Goal: Task Accomplishment & Management: Manage account settings

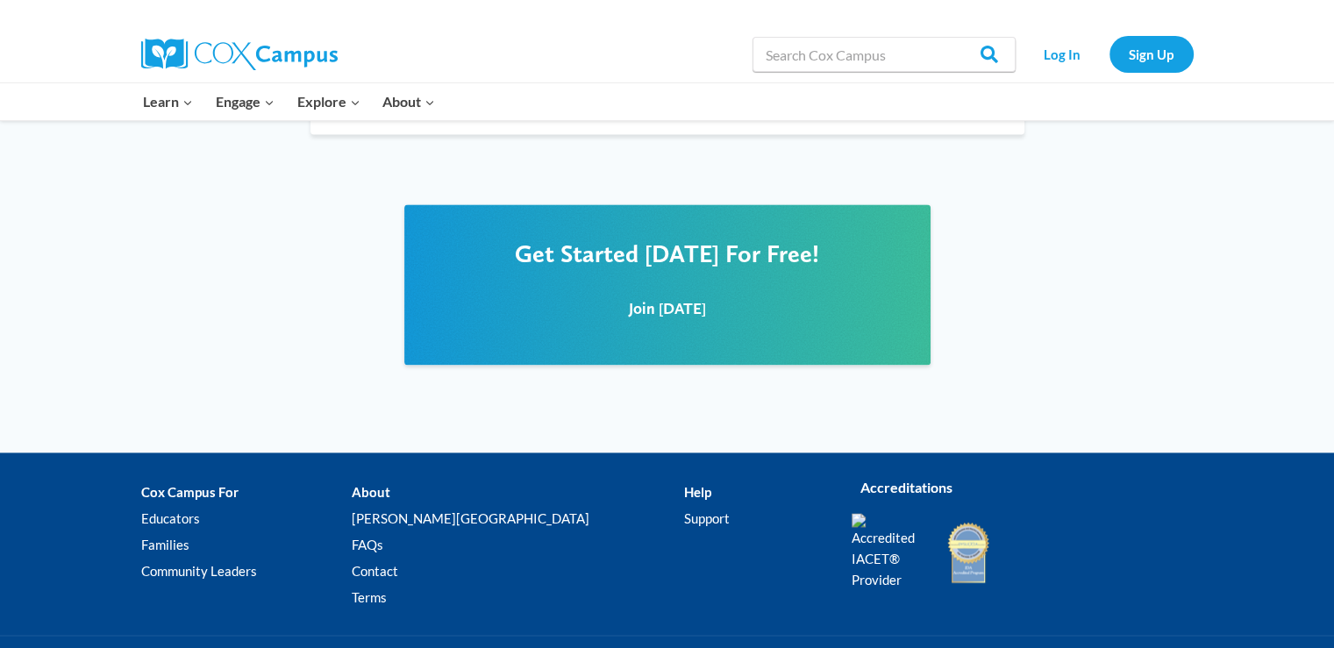
scroll to position [2410, 0]
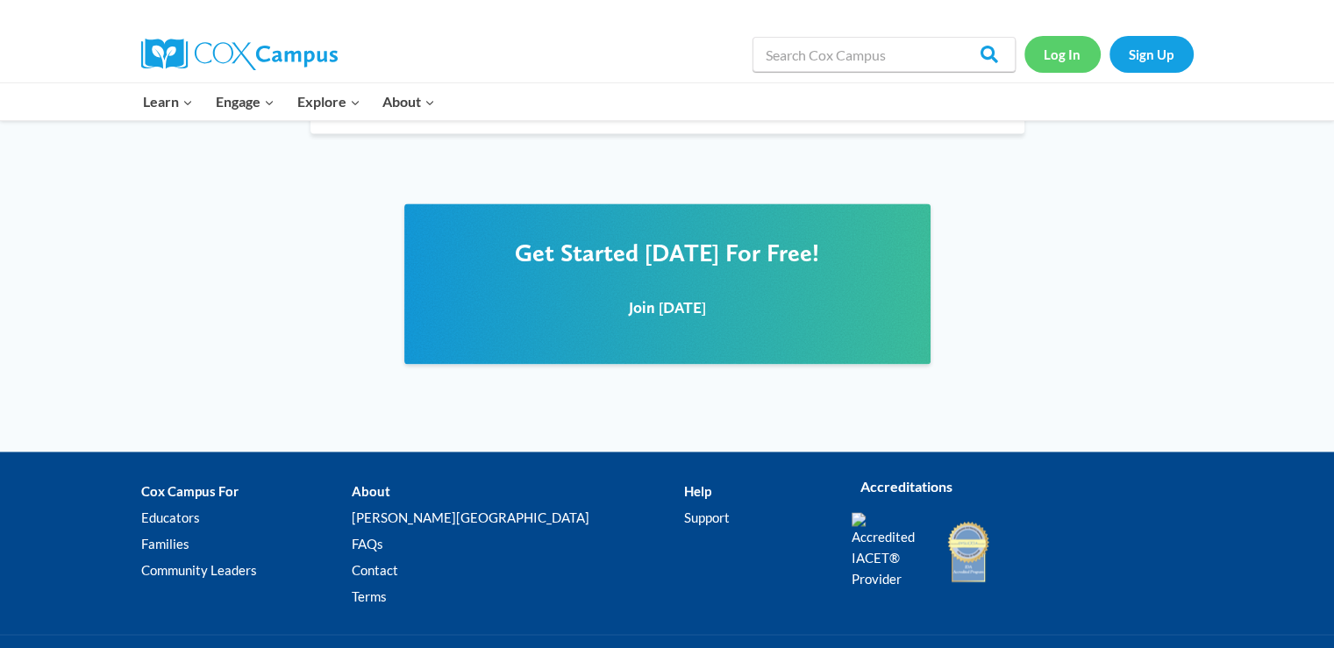
click at [1057, 50] on link "Log In" at bounding box center [1063, 54] width 76 height 36
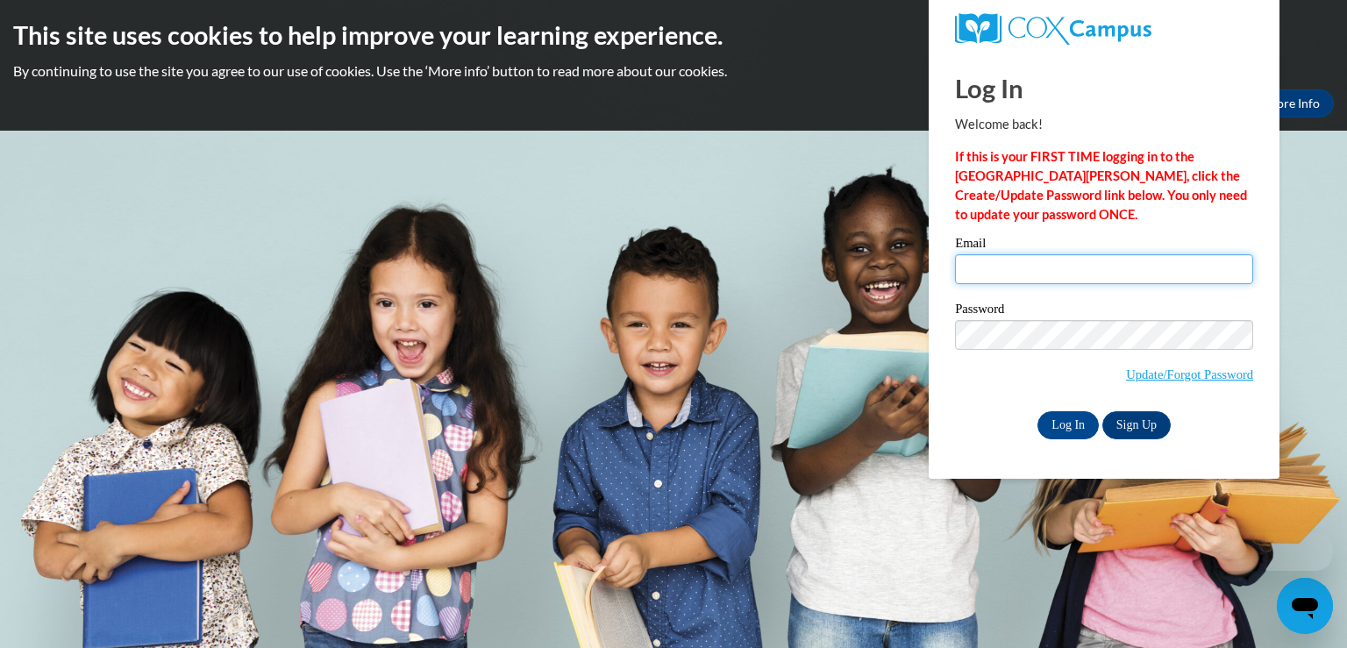
click at [1083, 266] on input "Email" at bounding box center [1104, 269] width 298 height 30
type input "tcelestaine@att.net"
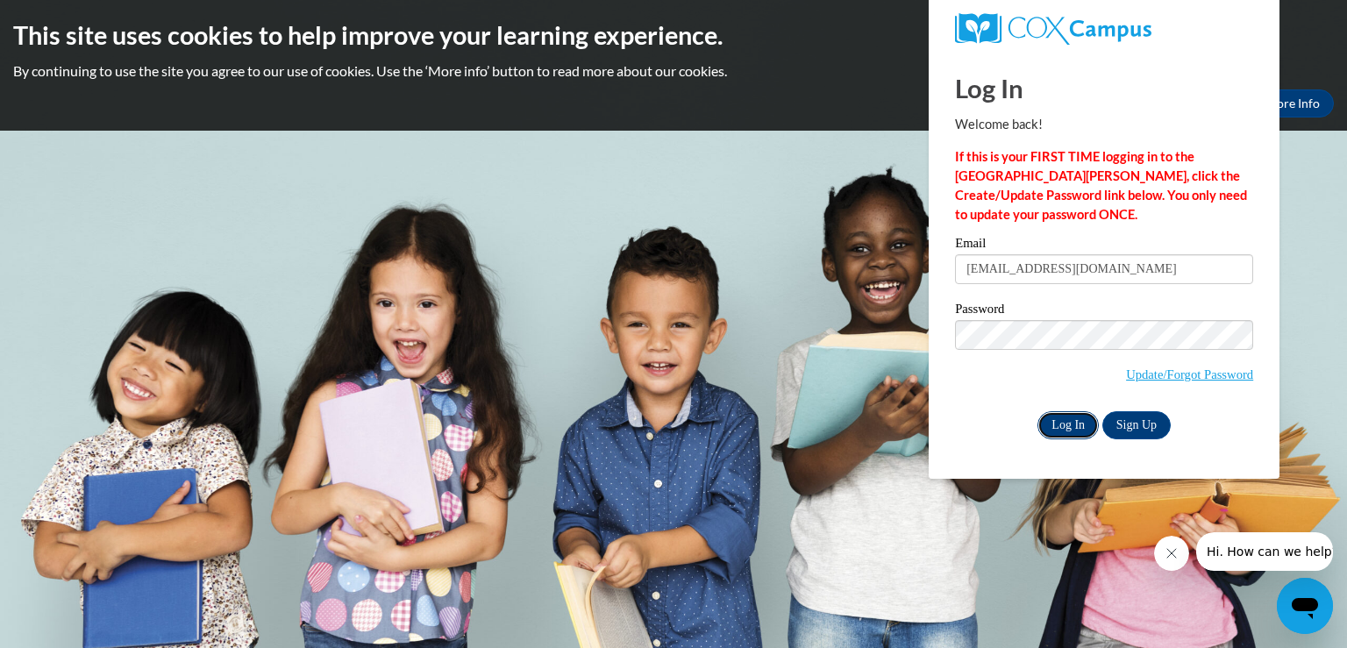
click at [1078, 418] on input "Log In" at bounding box center [1068, 425] width 61 height 28
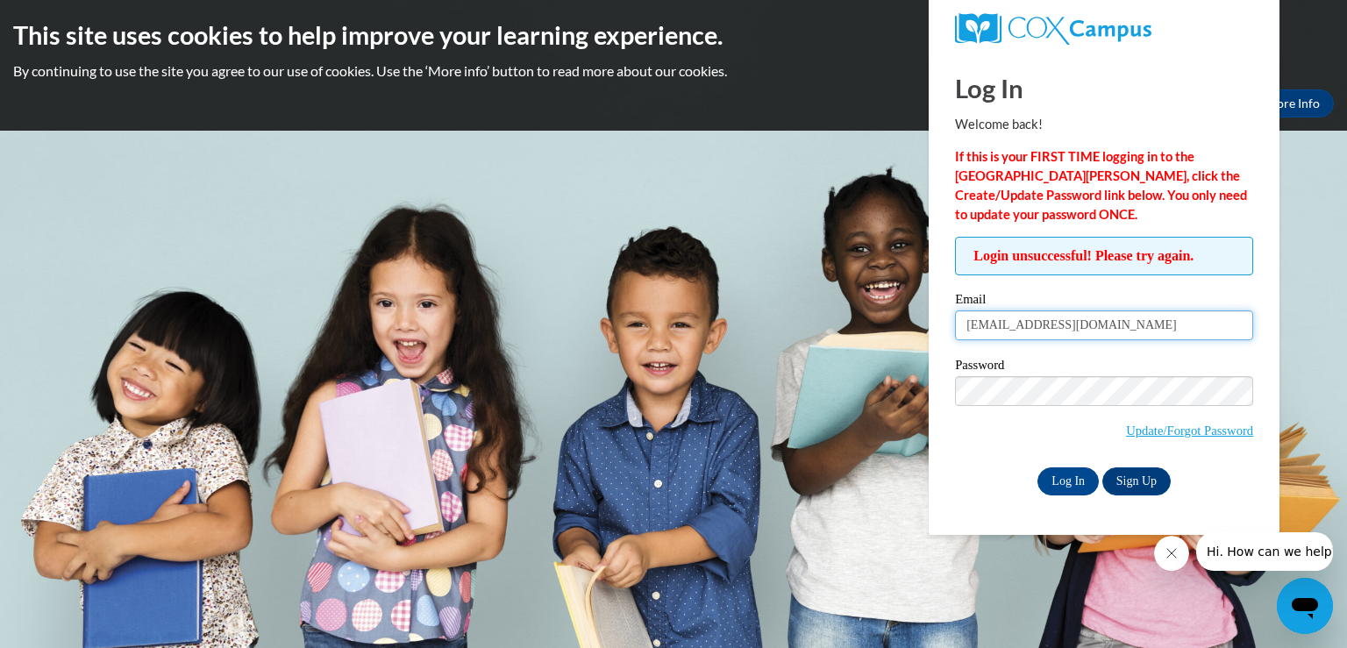
click at [1081, 314] on input "tcelestaine@att.net" at bounding box center [1104, 326] width 298 height 30
type input "e20049460@dekalbschoolsga.org"
click at [1088, 482] on input "Log In" at bounding box center [1068, 482] width 61 height 28
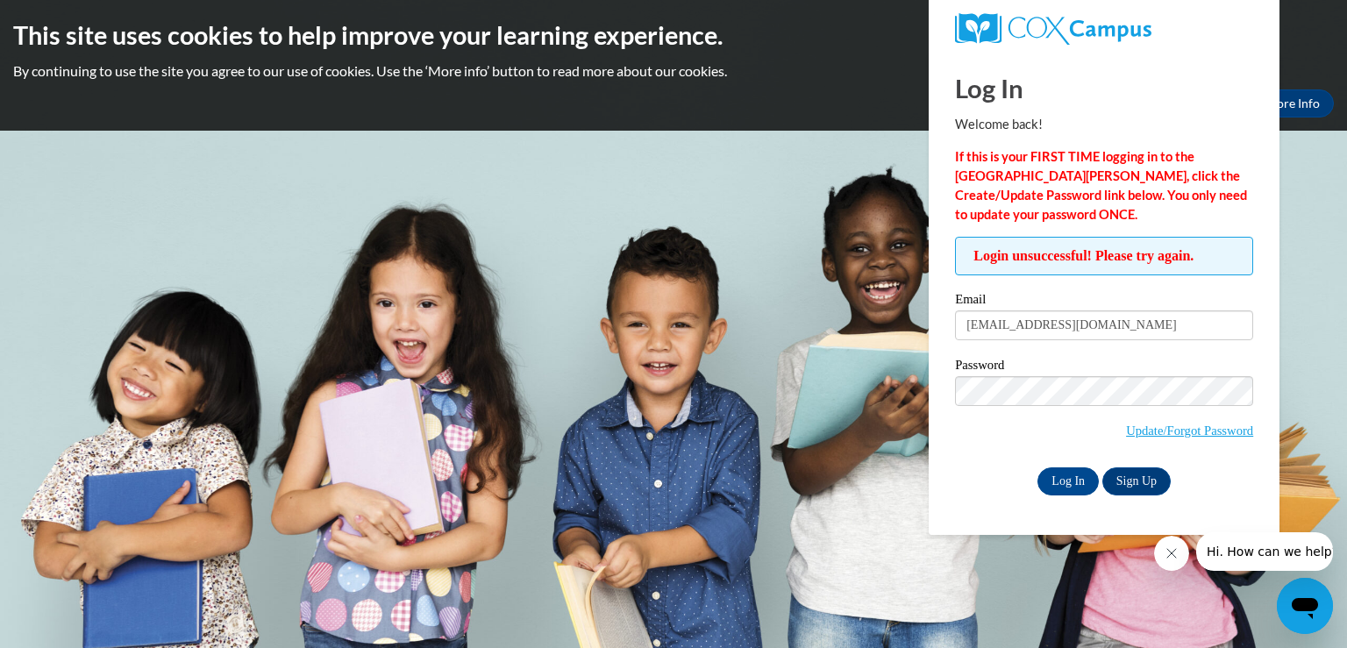
click at [975, 522] on div "Log In Welcome back! If this is your FIRST TIME logging in to the NEW Cox Campu…" at bounding box center [1104, 294] width 377 height 482
click at [1067, 487] on input "Log In" at bounding box center [1068, 482] width 61 height 28
click at [1103, 332] on input "[EMAIL_ADDRESS][DOMAIN_NAME]" at bounding box center [1104, 326] width 298 height 30
type input "[EMAIL_ADDRESS][DOMAIN_NAME]"
click at [1136, 426] on link "Update/Forgot Password" at bounding box center [1189, 431] width 127 height 14
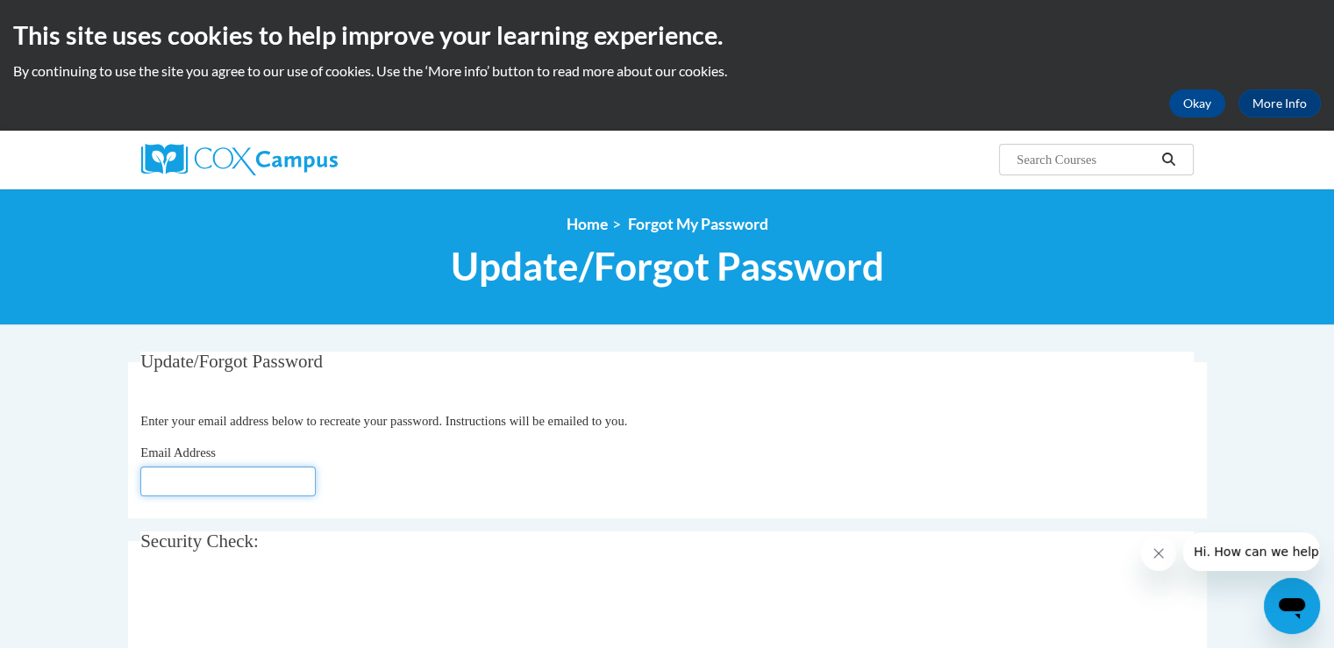
click at [193, 486] on input "Email Address" at bounding box center [227, 482] width 175 height 30
type input "[EMAIL_ADDRESS][DOMAIN_NAME]"
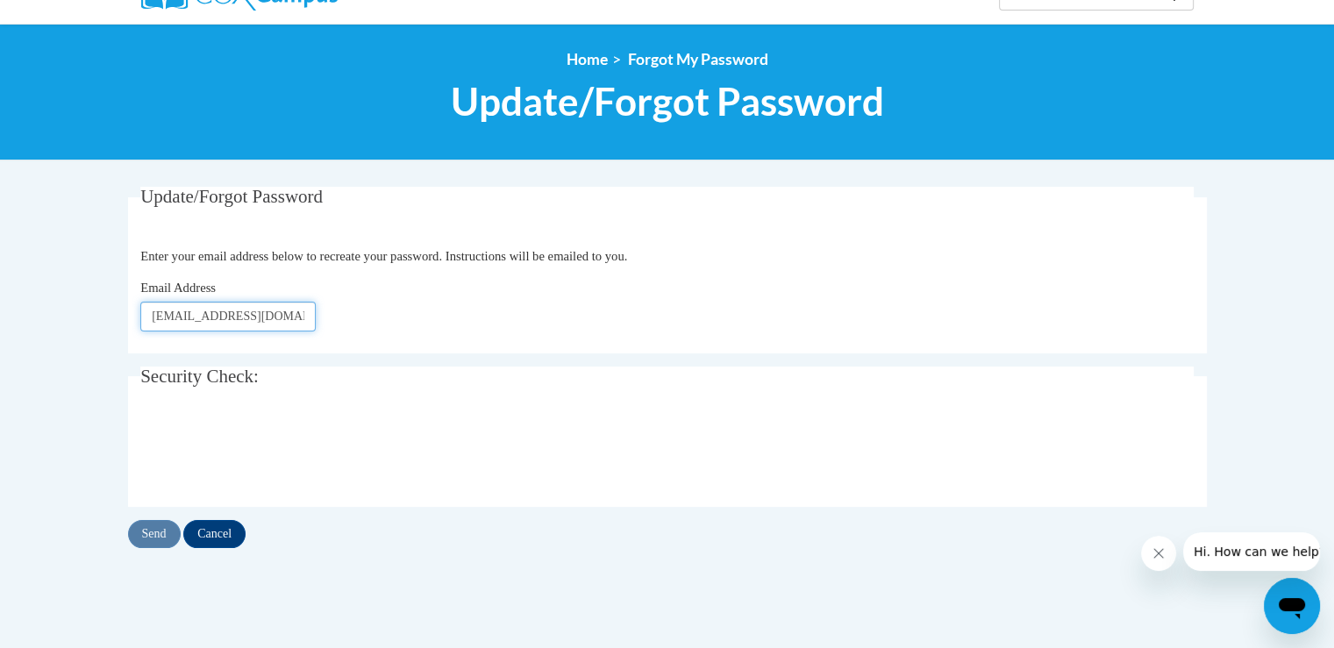
scroll to position [179, 0]
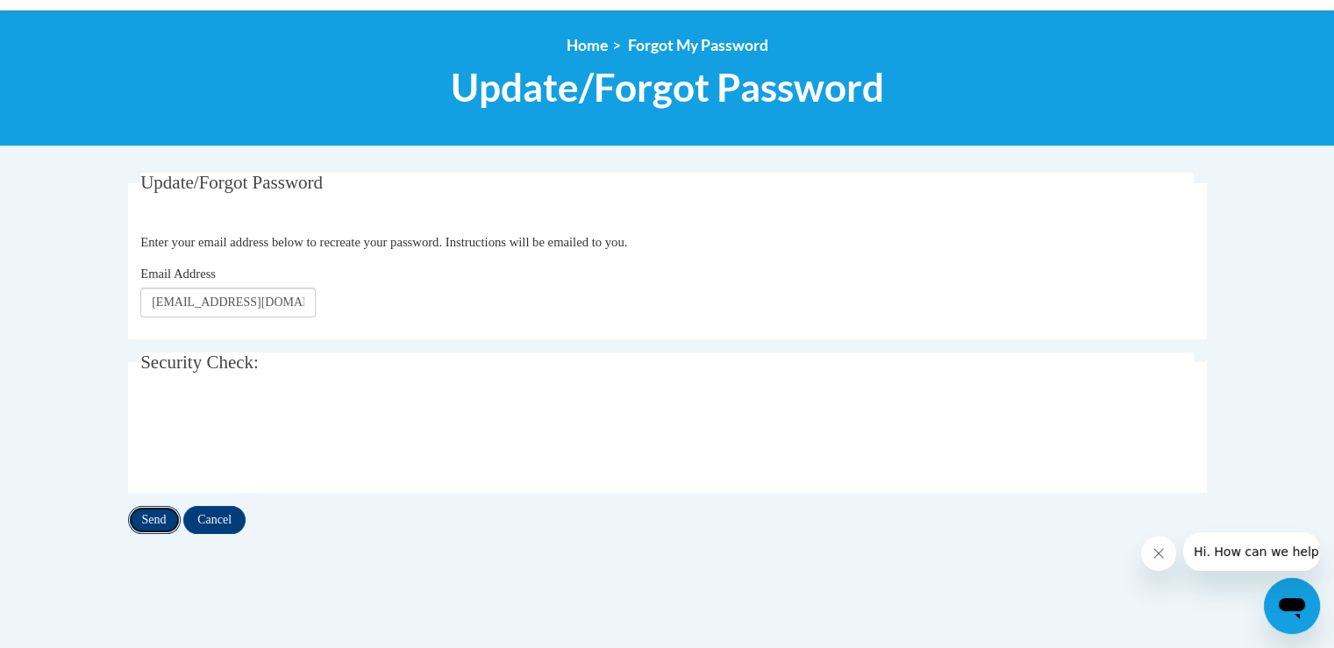
click at [161, 515] on input "Send" at bounding box center [154, 520] width 53 height 28
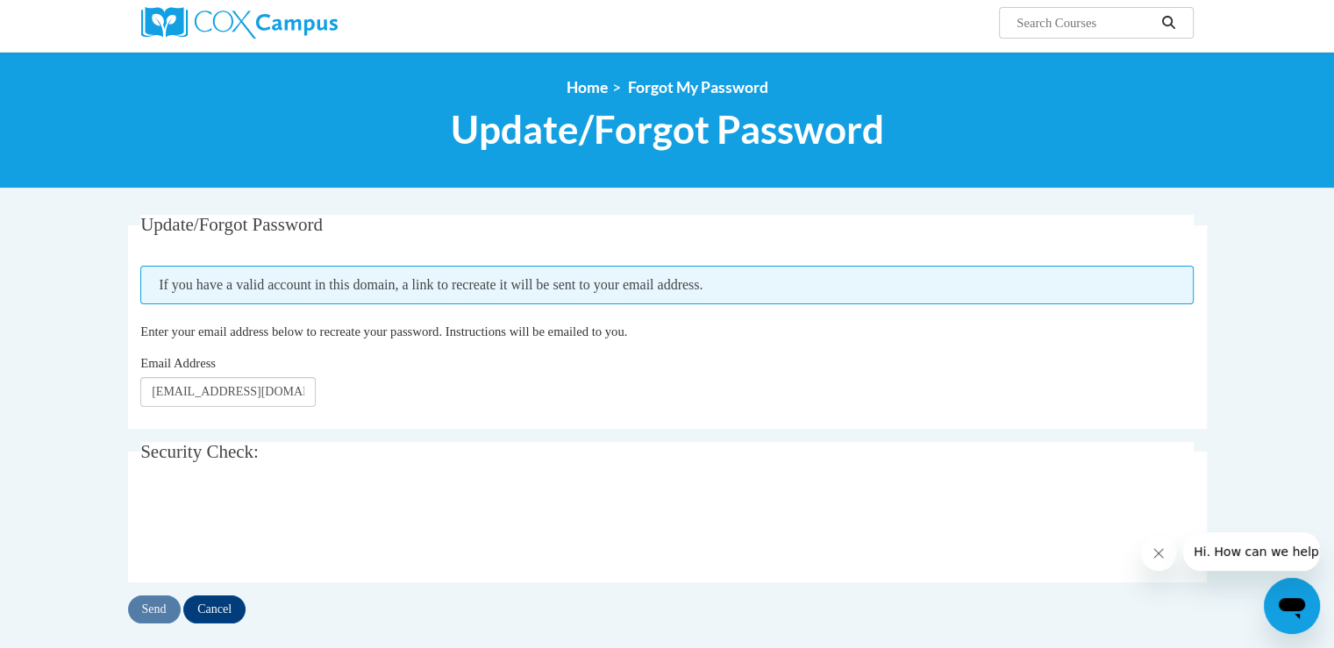
scroll to position [137, 0]
click at [154, 608] on input "Send" at bounding box center [154, 610] width 53 height 28
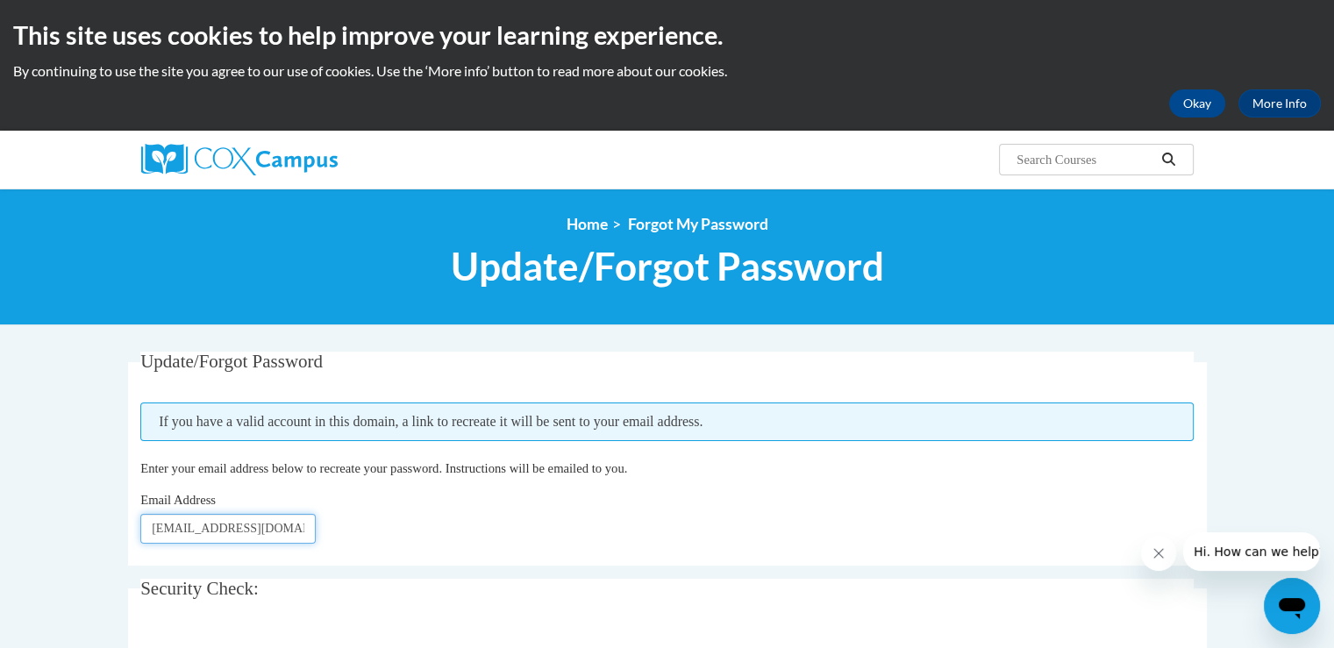
click at [209, 527] on input "[EMAIL_ADDRESS][DOMAIN_NAME]" at bounding box center [227, 529] width 175 height 30
type input "e20049460@dekalbschoolsga.org"
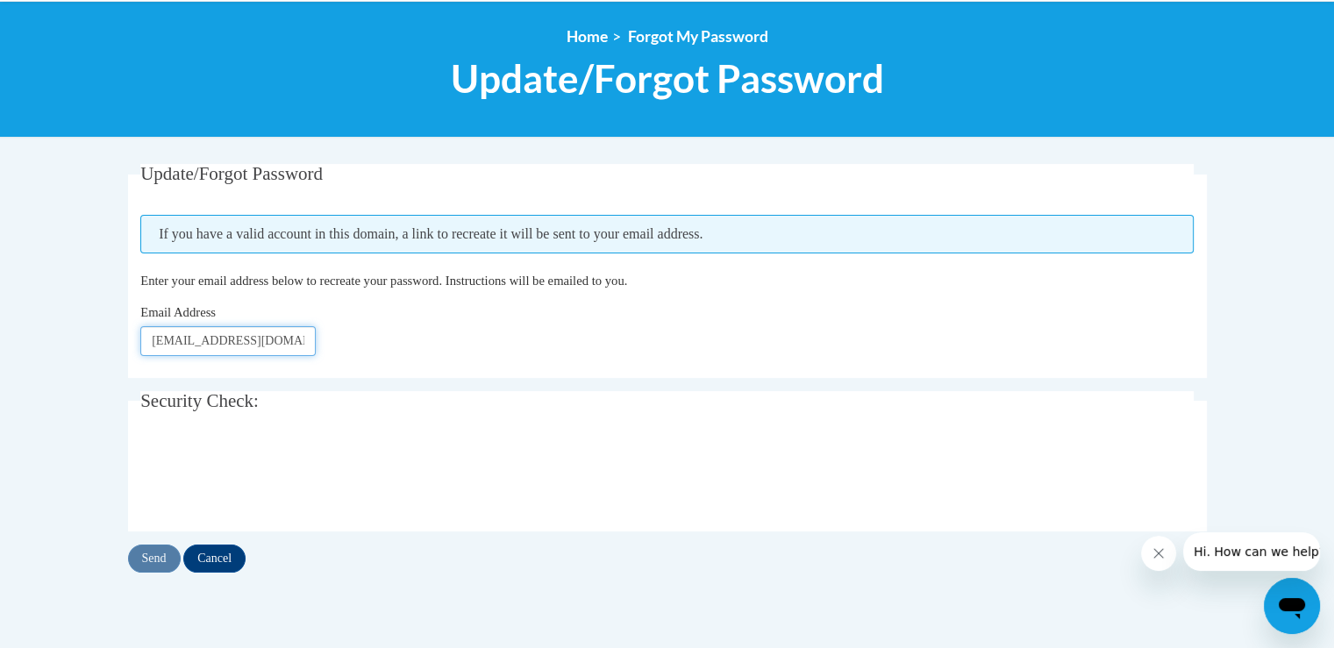
scroll to position [189, 0]
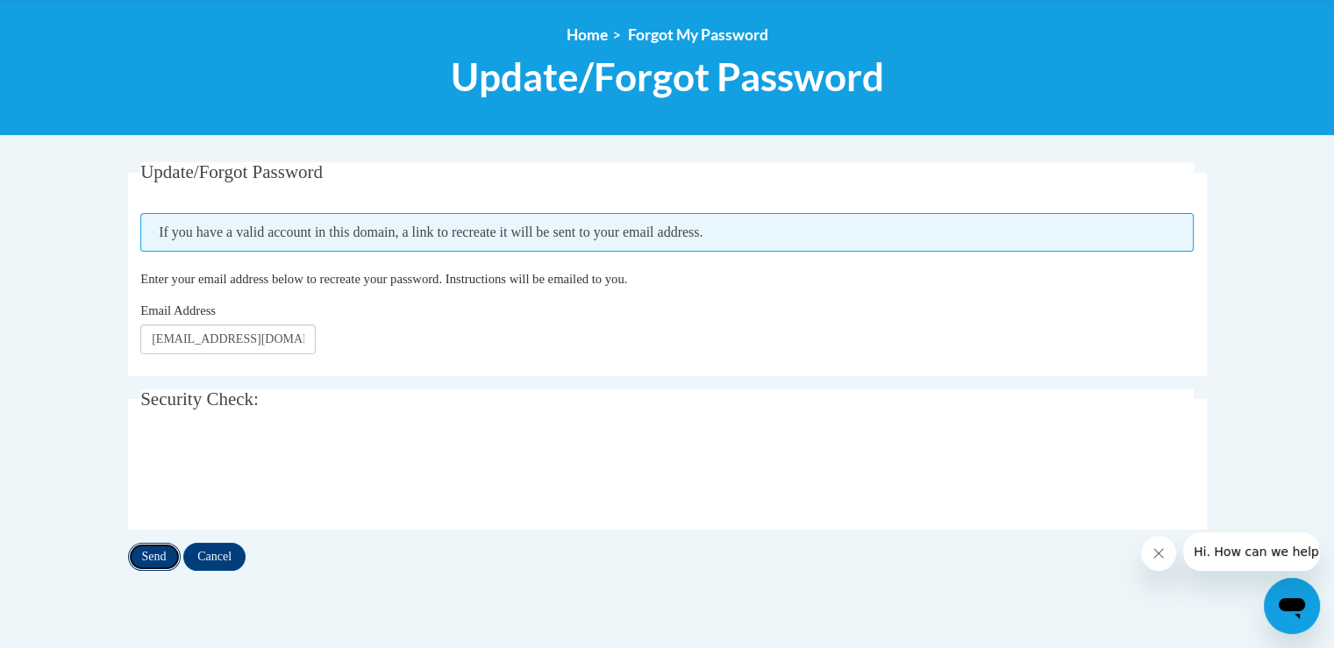
click at [168, 553] on input "Send" at bounding box center [154, 557] width 53 height 28
